Goal: Task Accomplishment & Management: Use online tool/utility

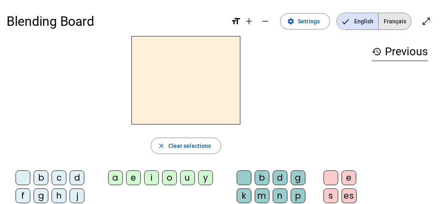
click at [394, 23] on span "Français" at bounding box center [395, 21] width 32 height 16
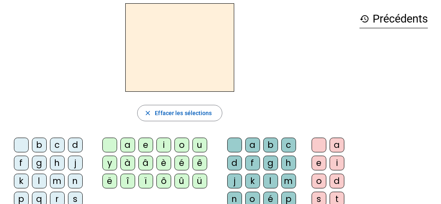
scroll to position [29, 0]
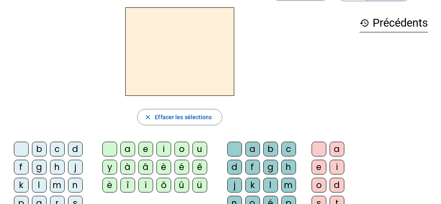
click at [38, 151] on div "b" at bounding box center [39, 149] width 15 height 15
click at [180, 145] on div "o" at bounding box center [182, 149] width 15 height 15
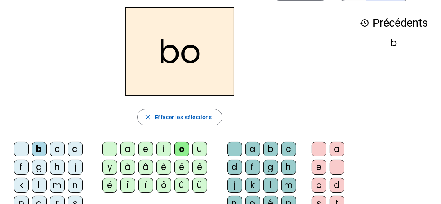
click at [271, 182] on div "l" at bounding box center [271, 185] width 15 height 15
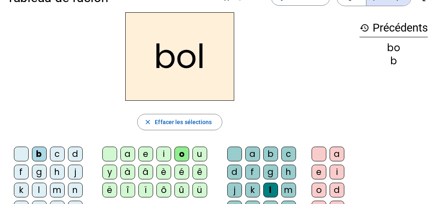
scroll to position [16, 0]
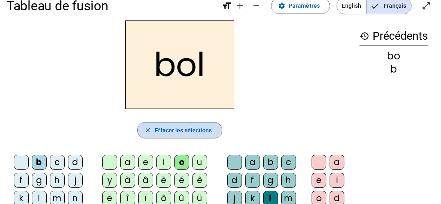
click at [148, 131] on mat-icon "close" at bounding box center [147, 130] width 7 height 7
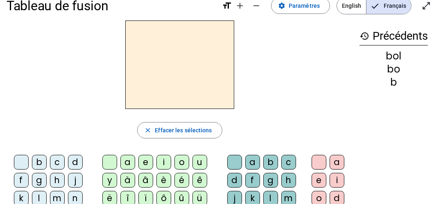
click at [156, 56] on h2 at bounding box center [179, 64] width 109 height 89
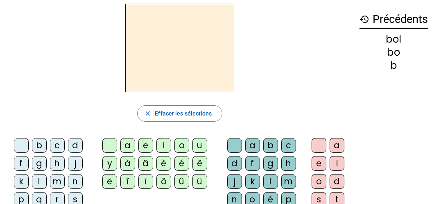
scroll to position [36, 0]
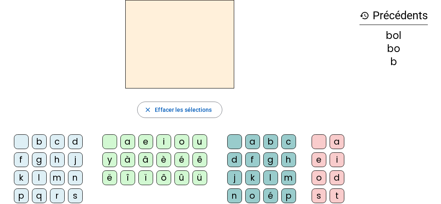
click at [57, 174] on div "m" at bounding box center [57, 177] width 15 height 15
click at [130, 141] on div "a" at bounding box center [127, 141] width 15 height 15
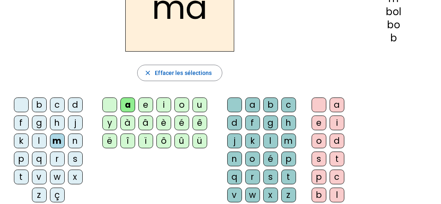
scroll to position [76, 0]
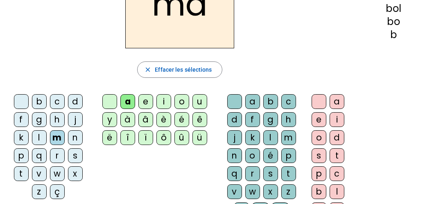
click at [23, 168] on div "t" at bounding box center [21, 173] width 15 height 15
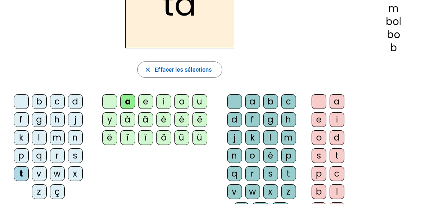
click at [36, 134] on div "l" at bounding box center [39, 137] width 15 height 15
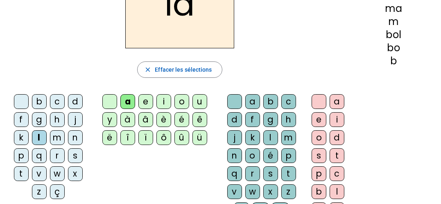
click at [18, 174] on div "t" at bounding box center [21, 173] width 15 height 15
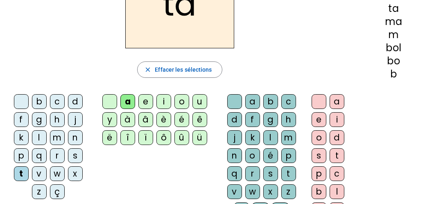
click at [37, 136] on div "l" at bounding box center [39, 137] width 15 height 15
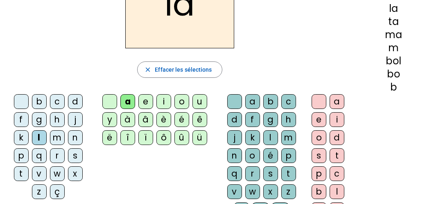
click at [80, 151] on div "s" at bounding box center [75, 155] width 15 height 15
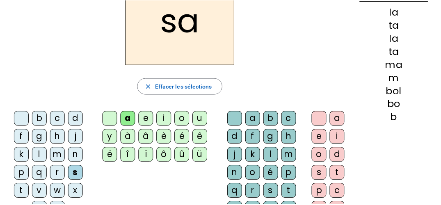
scroll to position [61, 0]
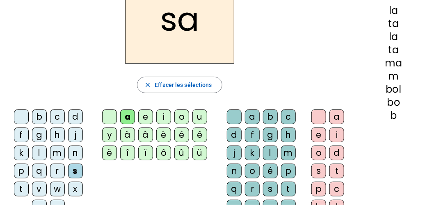
click at [38, 112] on div "b" at bounding box center [39, 116] width 15 height 15
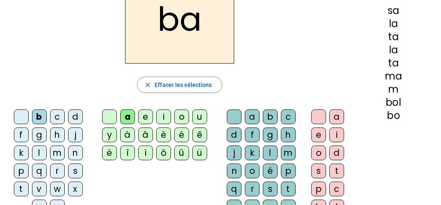
click at [184, 145] on div "û" at bounding box center [181, 152] width 15 height 15
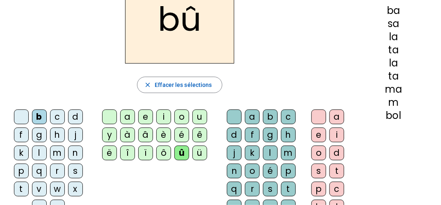
click at [270, 148] on div "l" at bounding box center [270, 152] width 15 height 15
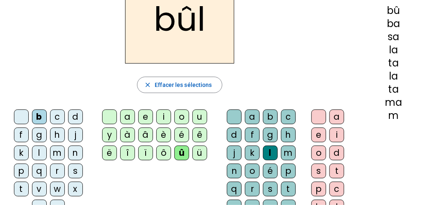
click at [128, 114] on div "a" at bounding box center [127, 116] width 15 height 15
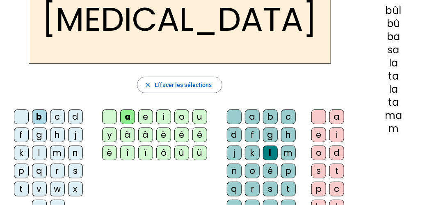
click at [60, 151] on div "m" at bounding box center [57, 152] width 15 height 15
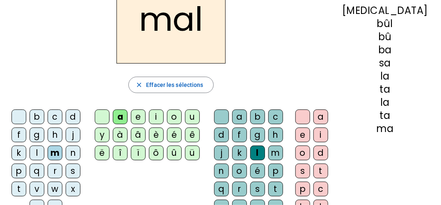
click at [196, 117] on div "u" at bounding box center [192, 116] width 15 height 15
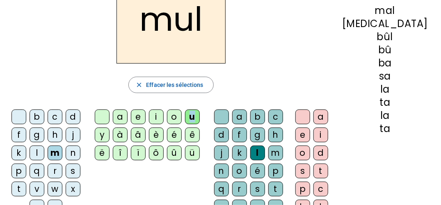
click at [196, 117] on div "u" at bounding box center [192, 116] width 15 height 15
click at [247, 188] on div "r" at bounding box center [239, 189] width 15 height 15
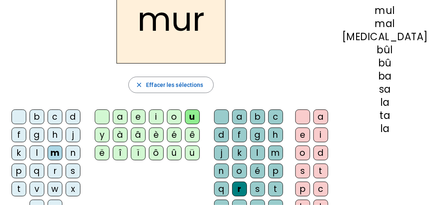
click at [76, 113] on div "d" at bounding box center [73, 116] width 15 height 15
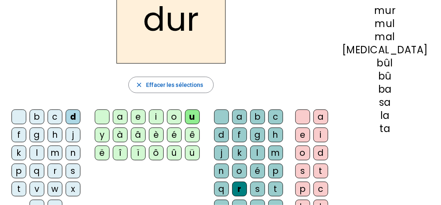
click at [229, 113] on div at bounding box center [221, 116] width 15 height 15
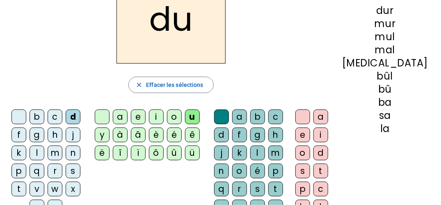
click at [42, 116] on div "b" at bounding box center [37, 116] width 15 height 15
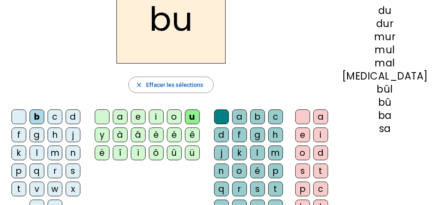
click at [42, 183] on div "v" at bounding box center [37, 189] width 15 height 15
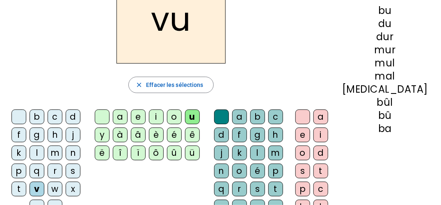
click at [18, 184] on div "t" at bounding box center [18, 189] width 15 height 15
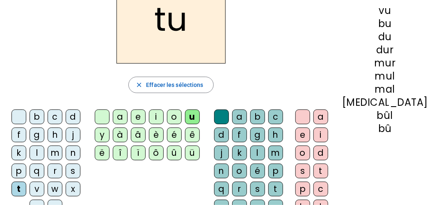
click at [145, 114] on div "e" at bounding box center [138, 116] width 15 height 15
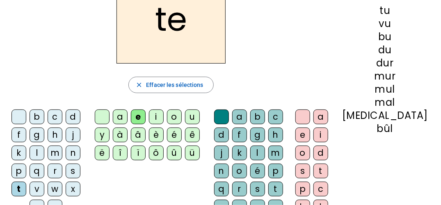
click at [38, 152] on div "l" at bounding box center [37, 152] width 15 height 15
